Goal: Transaction & Acquisition: Purchase product/service

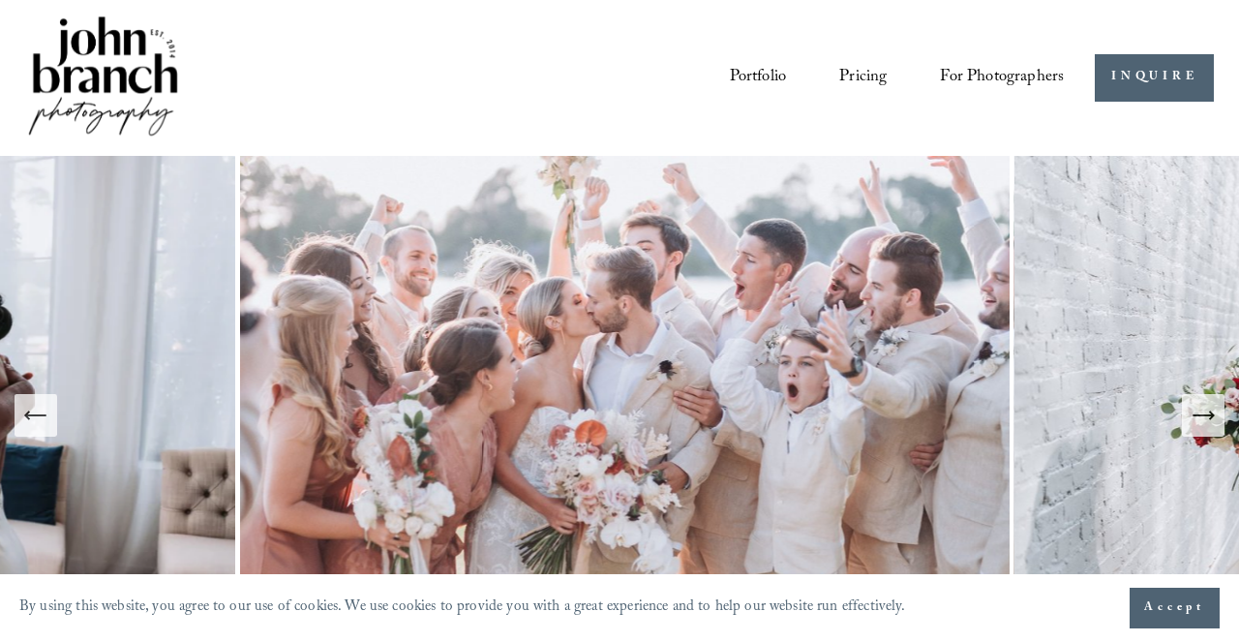
click at [0, 0] on span "Presets" at bounding box center [0, 0] width 0 height 0
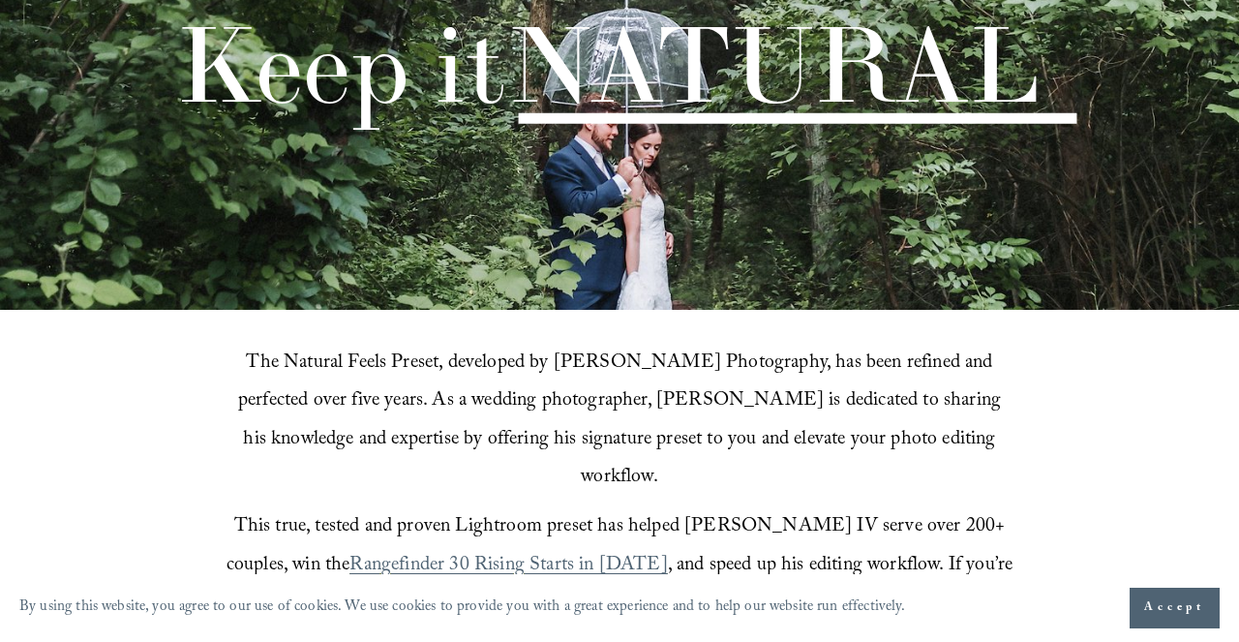
scroll to position [250, 0]
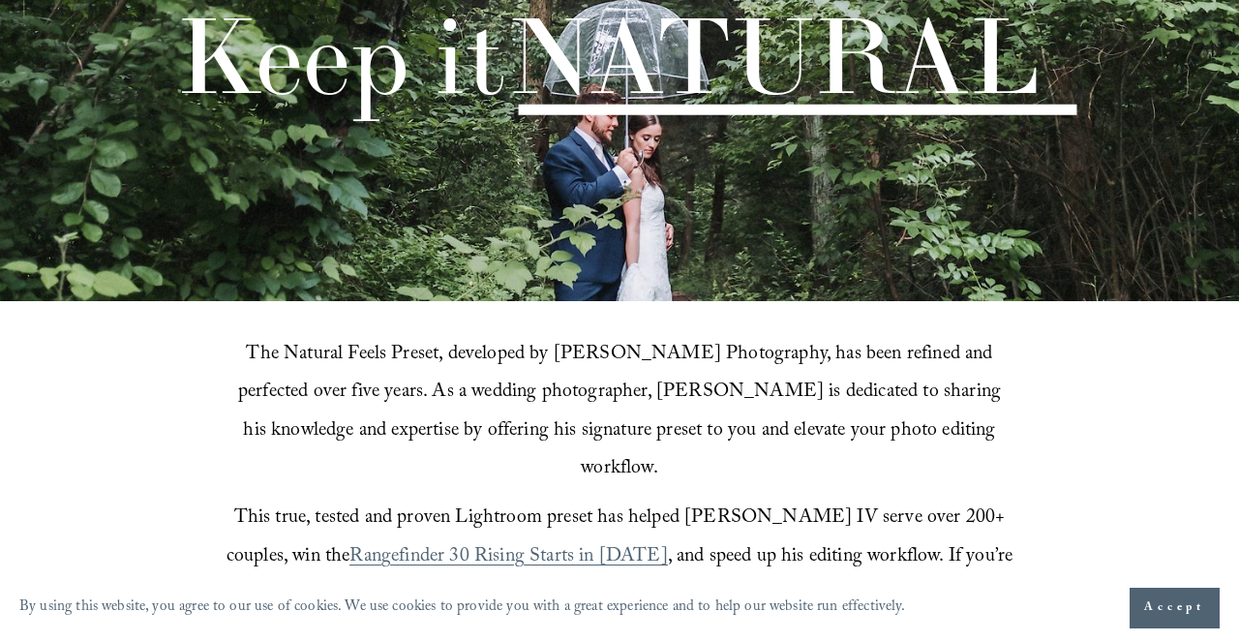
click at [1156, 612] on span "Accept" at bounding box center [1174, 607] width 61 height 19
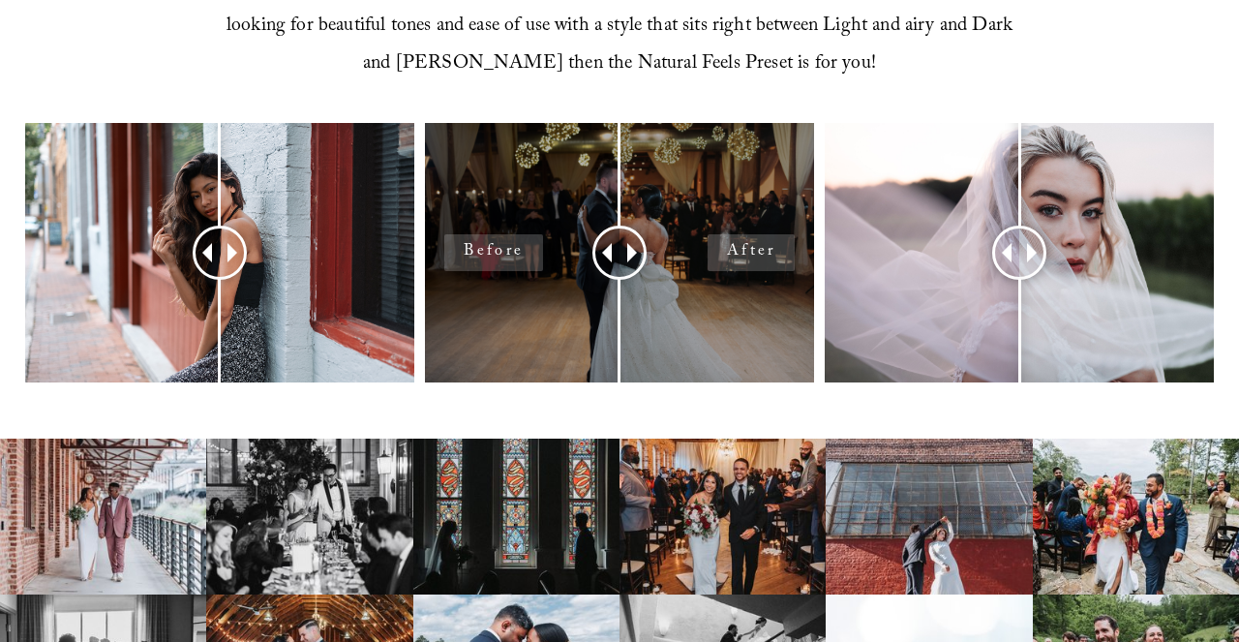
scroll to position [827, 0]
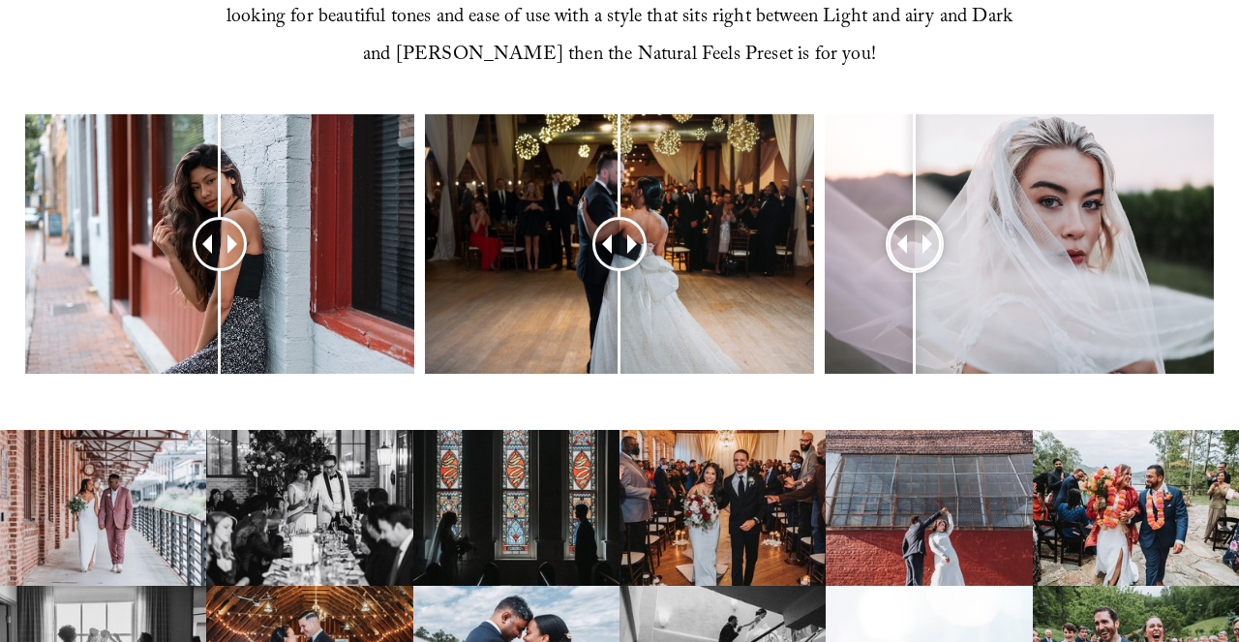
drag, startPoint x: 1011, startPoint y: 206, endPoint x: 915, endPoint y: 218, distance: 96.5
click at [915, 219] on div at bounding box center [915, 243] width 48 height 48
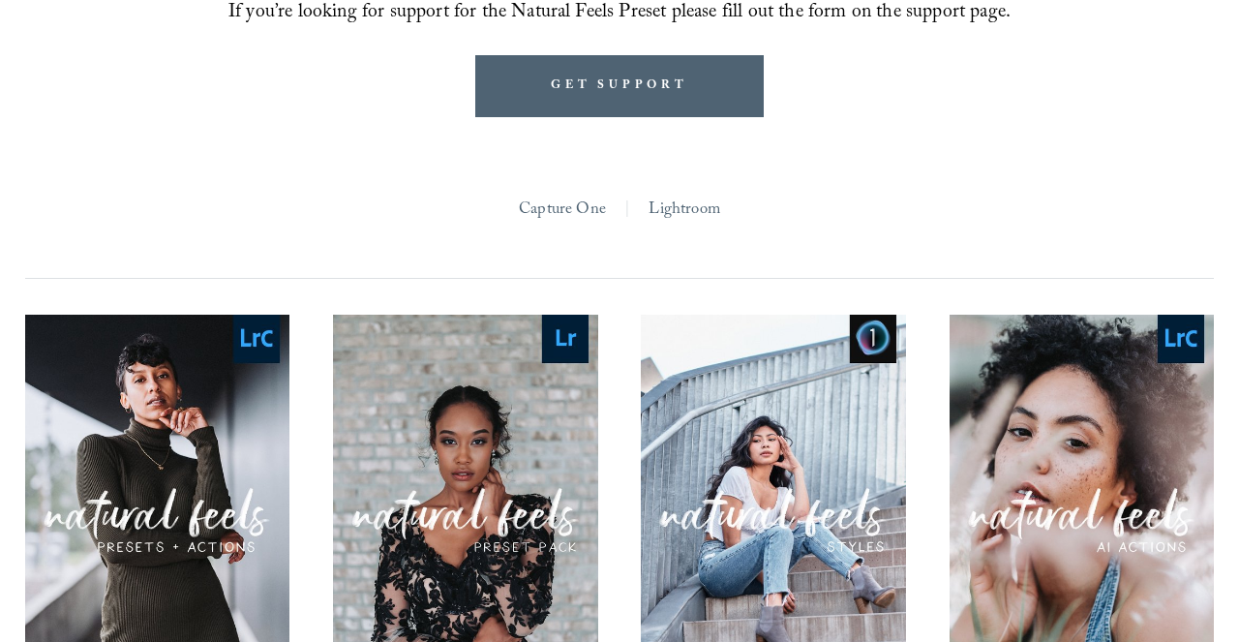
scroll to position [1563, 0]
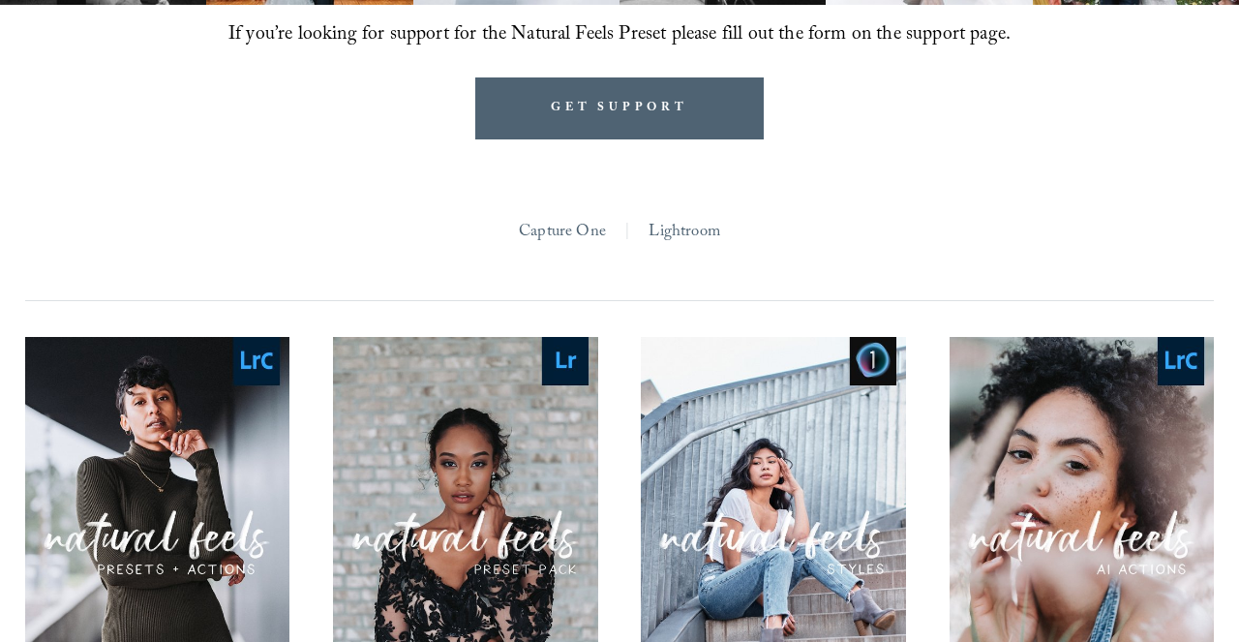
click at [693, 217] on link "Lightroom" at bounding box center [685, 233] width 72 height 32
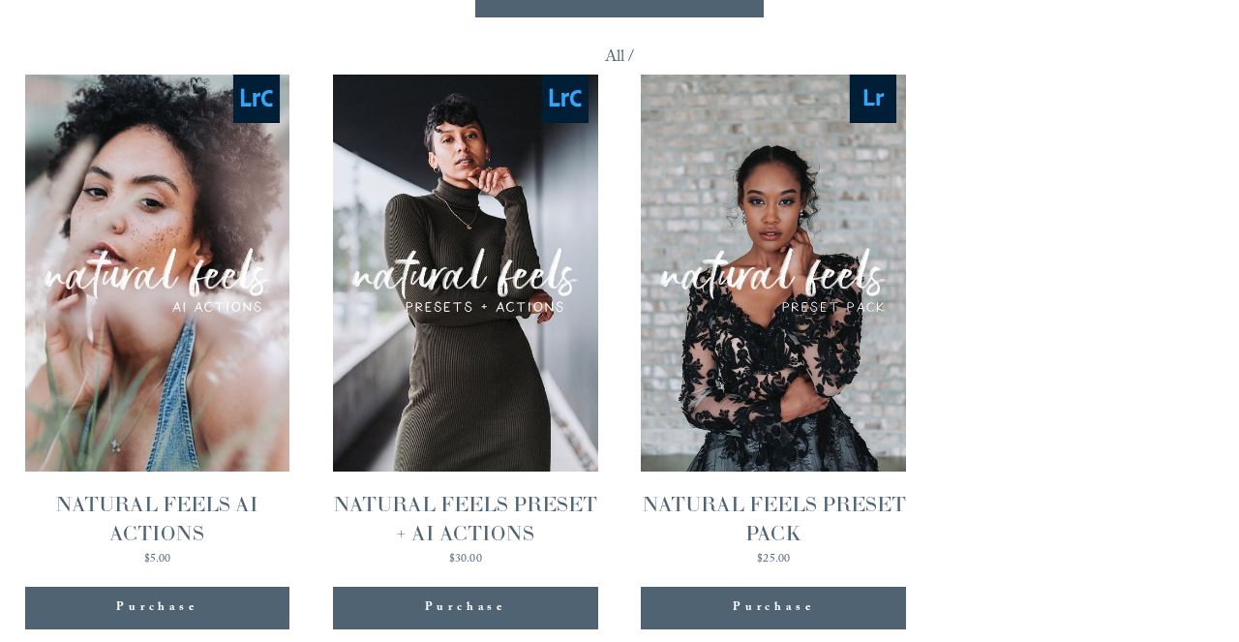
scroll to position [1681, 0]
